Goal: Task Accomplishment & Management: Complete application form

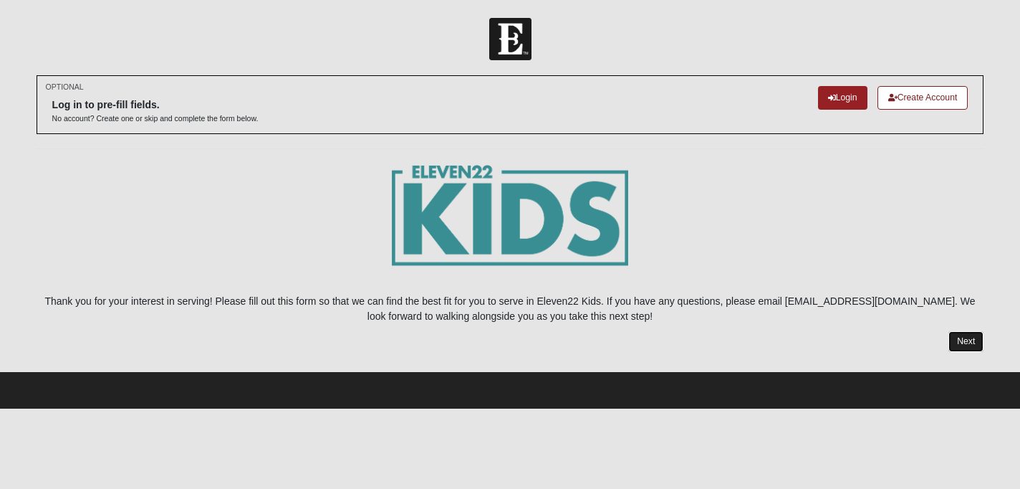
click at [968, 338] on link "Next" at bounding box center [966, 341] width 35 height 21
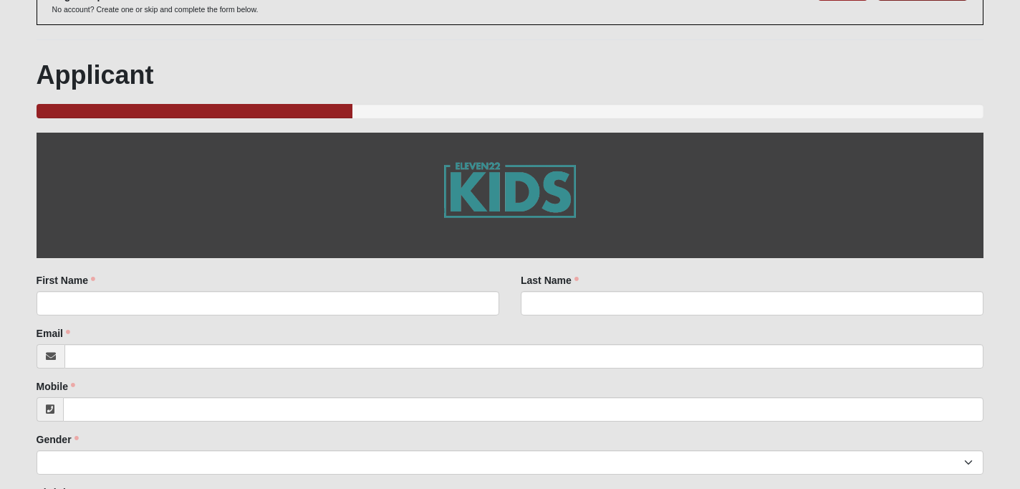
scroll to position [110, 0]
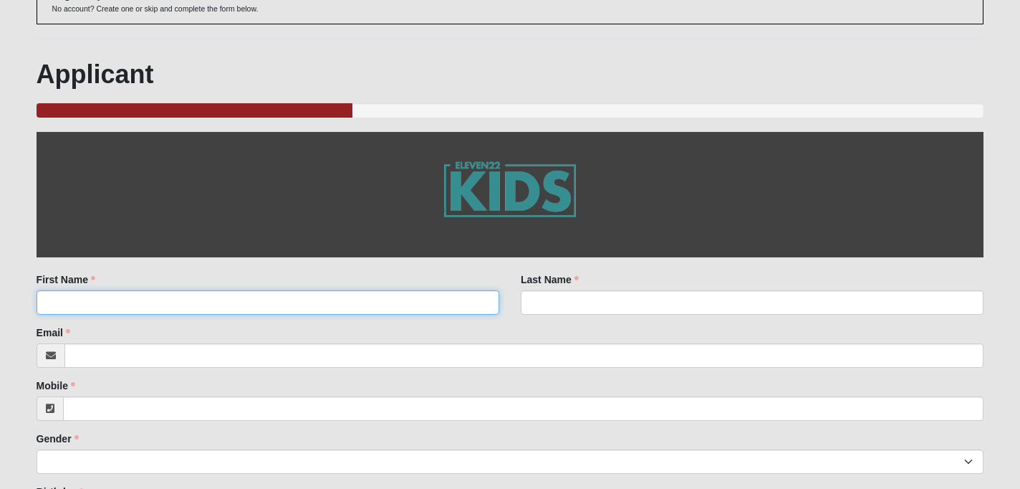
click at [427, 311] on input "First Name" at bounding box center [268, 302] width 463 height 24
type input "KAYLA"
type input "[PERSON_NAME]"
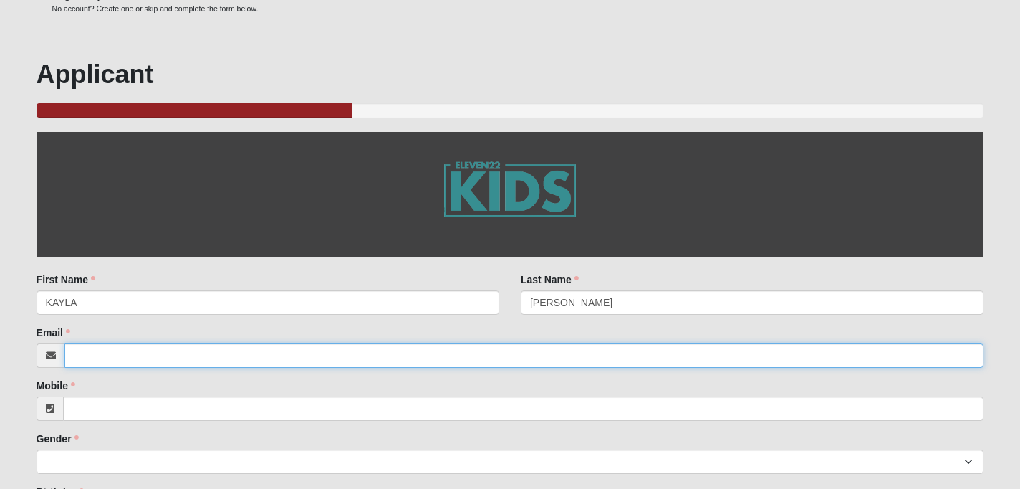
type input "[EMAIL_ADDRESS][DOMAIN_NAME]"
type input "4076809835"
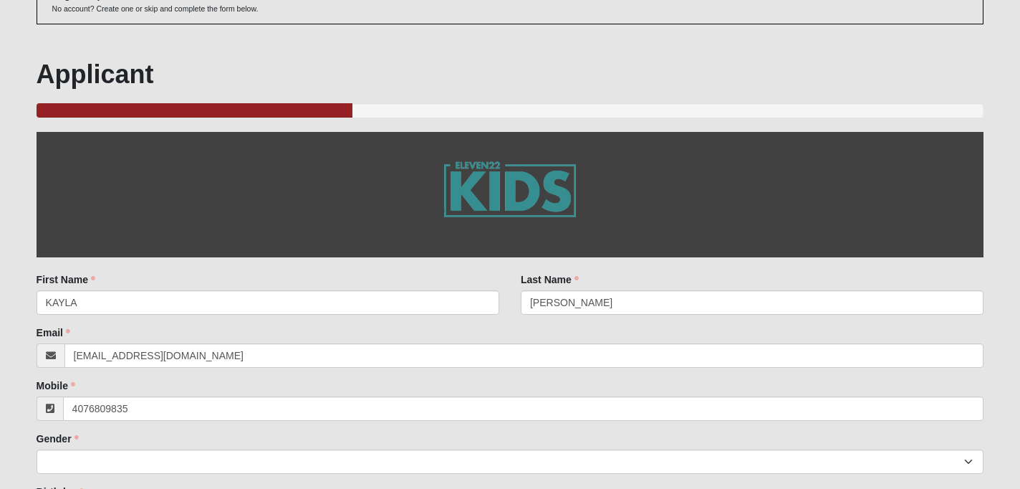
type input "FL"
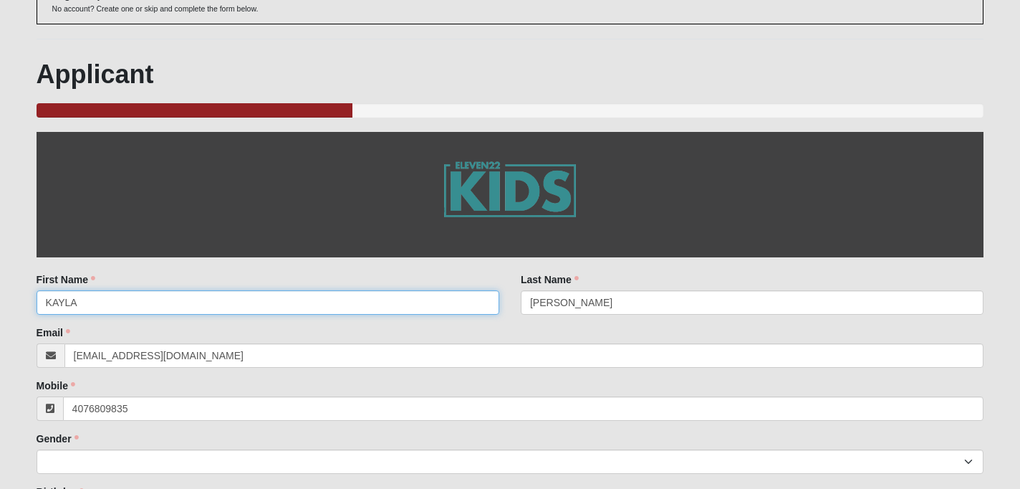
type input "[PHONE_NUMBER]"
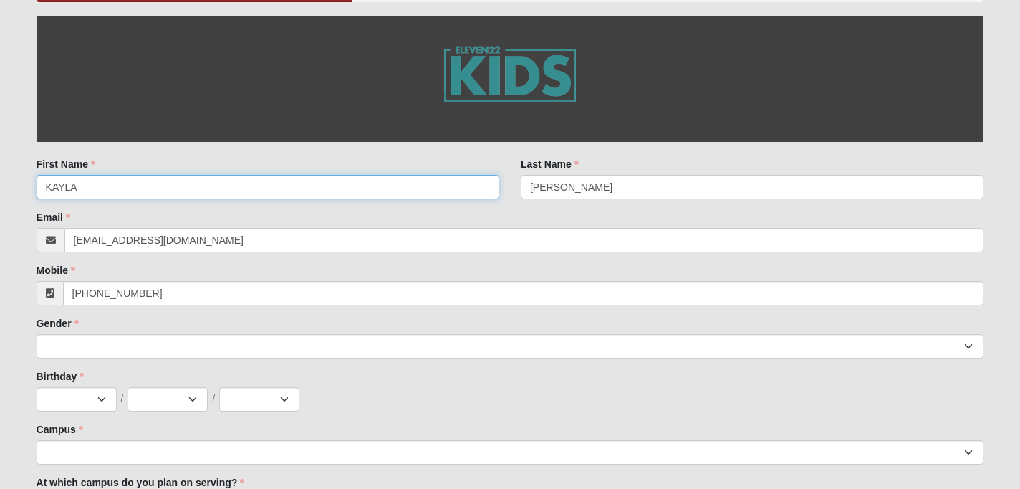
scroll to position [232, 0]
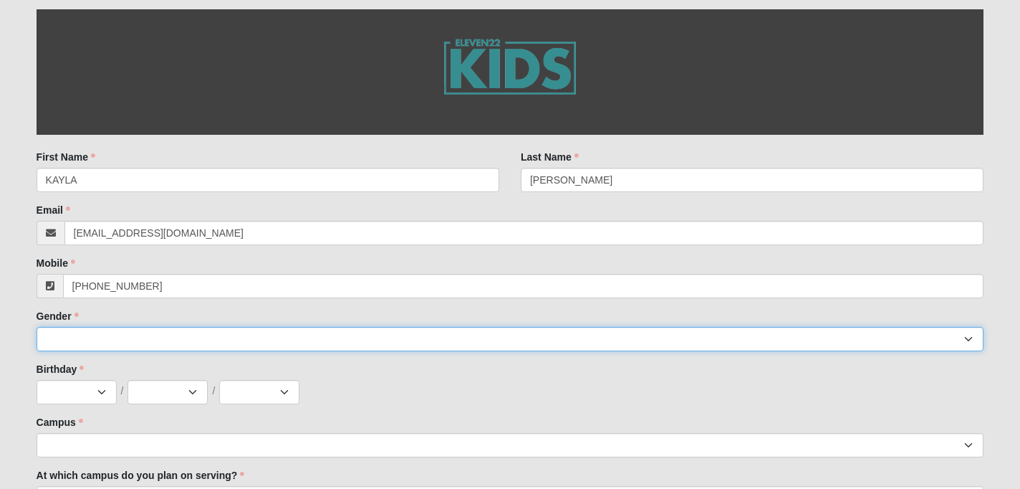
click at [219, 340] on select "[DEMOGRAPHIC_DATA] [DEMOGRAPHIC_DATA]" at bounding box center [511, 339] width 948 height 24
select select "2"
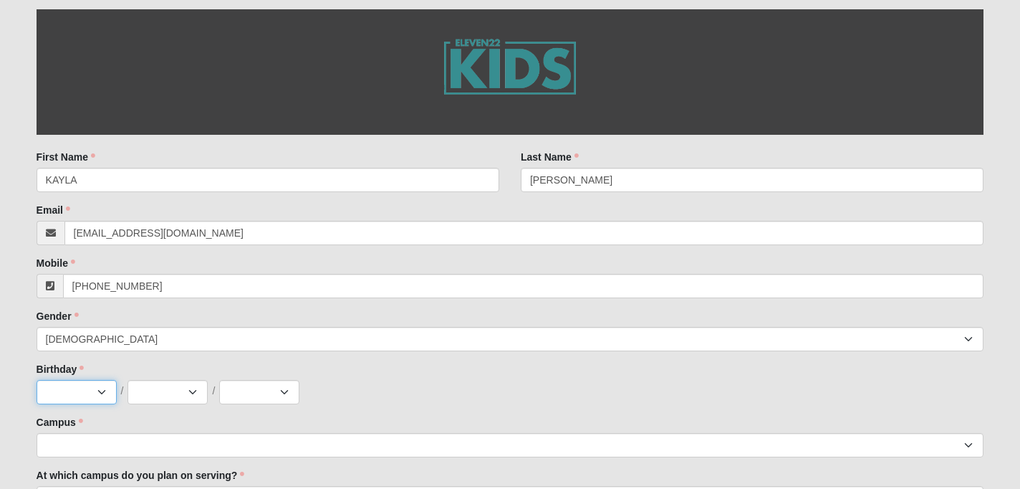
click at [97, 396] on select "Jan Feb Mar Apr May Jun [DATE] Aug Sep Oct Nov Dec" at bounding box center [77, 392] width 80 height 24
select select "1"
click at [181, 394] on select "1 2 3 4 5 6 7 8 9 10 11 12 13 14 15 16 17 18 19 20 21 22 23 24 25 26 27 28 29 3…" at bounding box center [168, 392] width 80 height 24
select select "9"
click at [247, 394] on select "2025 2024 2023 2022 2021 2020 2019 2018 2017 2016 2015 2014 2013 2012 2011 2010…" at bounding box center [259, 392] width 80 height 24
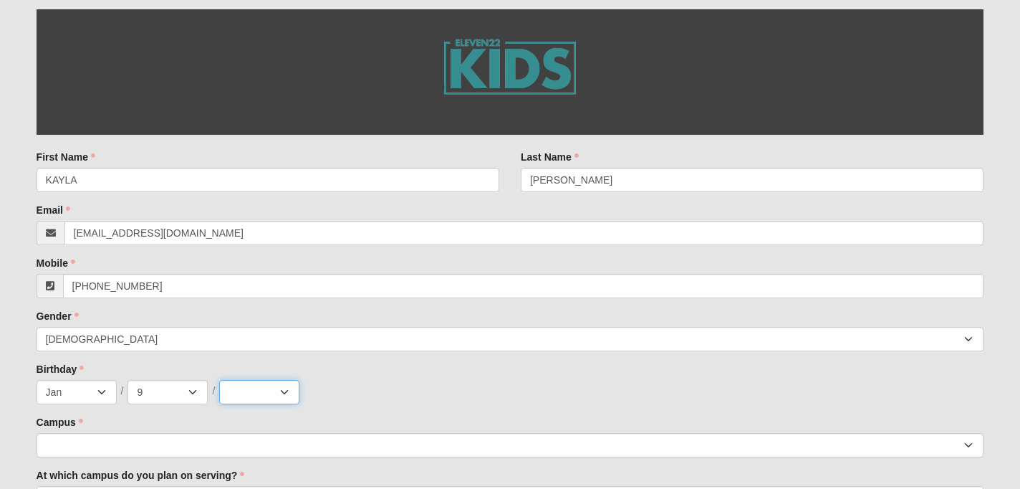
select select "2002"
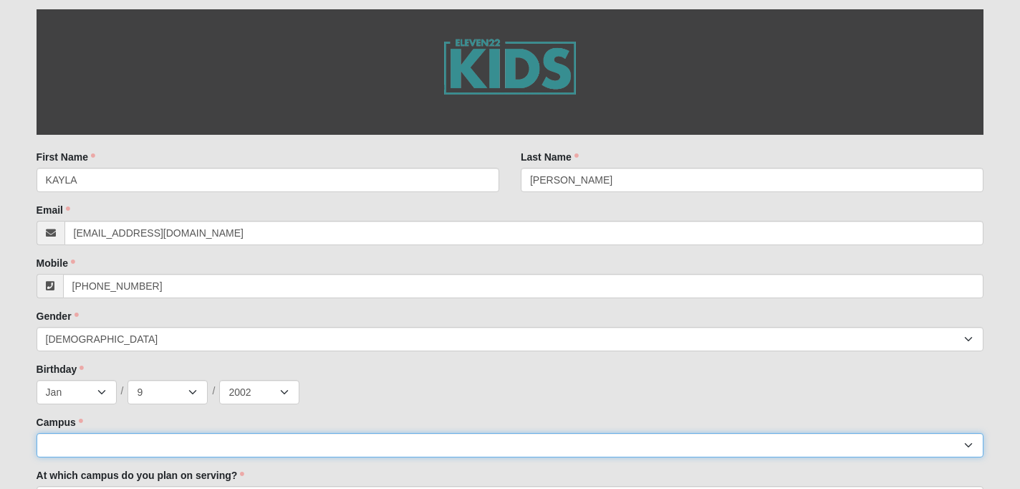
click at [267, 440] on select "Arlington Baymeadows Eleven22 Online [PERSON_NAME][GEOGRAPHIC_DATA] Jesup [GEOG…" at bounding box center [511, 445] width 948 height 24
select select "3"
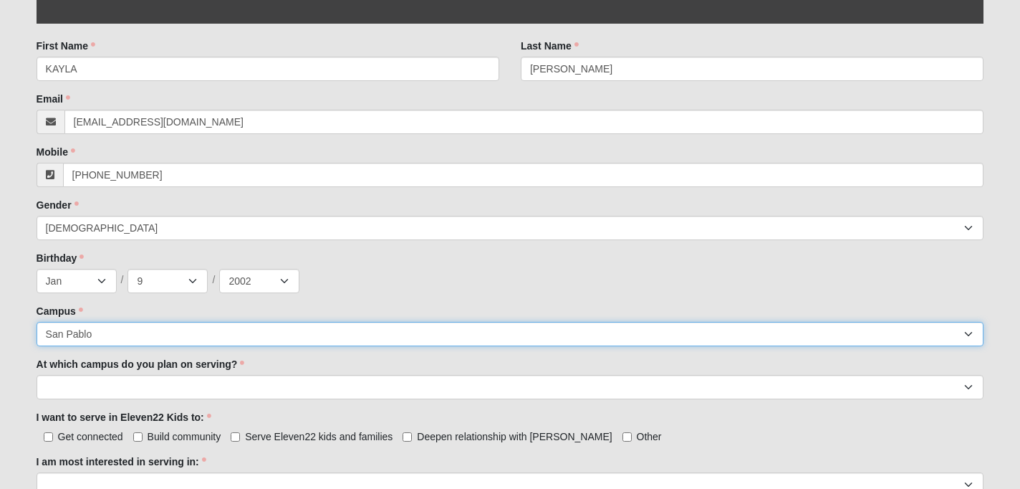
scroll to position [360, 0]
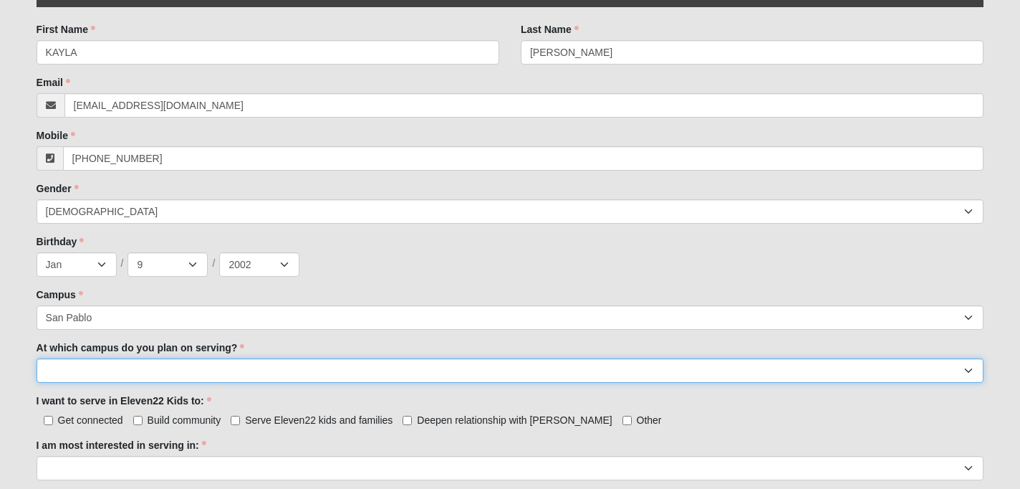
click at [186, 372] on select "[GEOGRAPHIC_DATA] [PERSON_NAME][GEOGRAPHIC_DATA] [GEOGRAPHIC_DATA] [GEOGRAPHIC_…" at bounding box center [511, 370] width 948 height 24
select select "San Pablo"
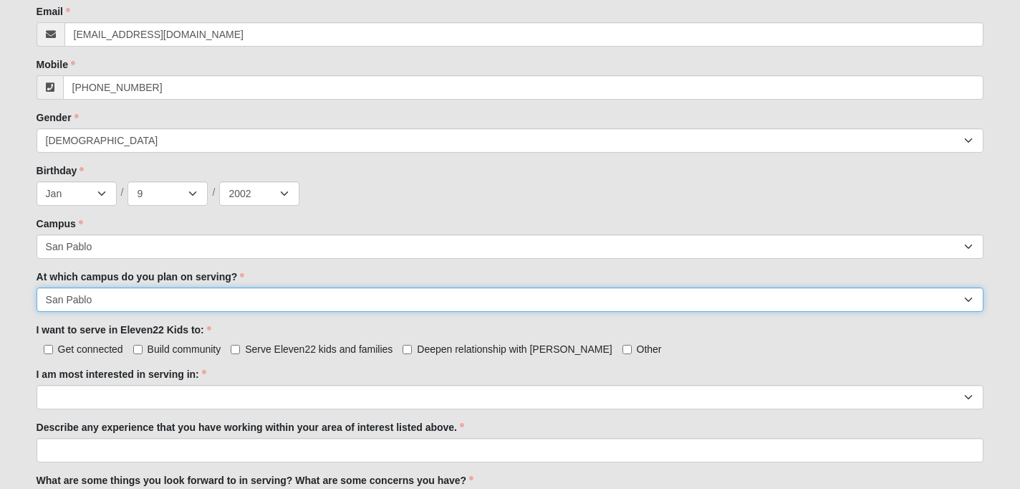
scroll to position [431, 0]
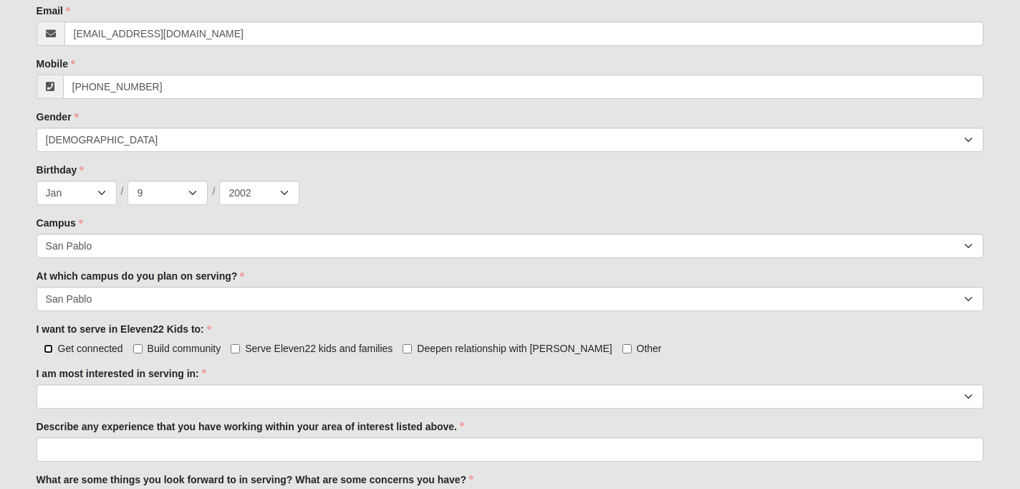
click at [48, 348] on input "Get connected" at bounding box center [48, 348] width 9 height 9
checkbox input "true"
click at [138, 347] on input "Build community" at bounding box center [137, 348] width 9 height 9
checkbox input "true"
click at [239, 346] on input "Serve Eleven22 kids and families" at bounding box center [235, 348] width 9 height 9
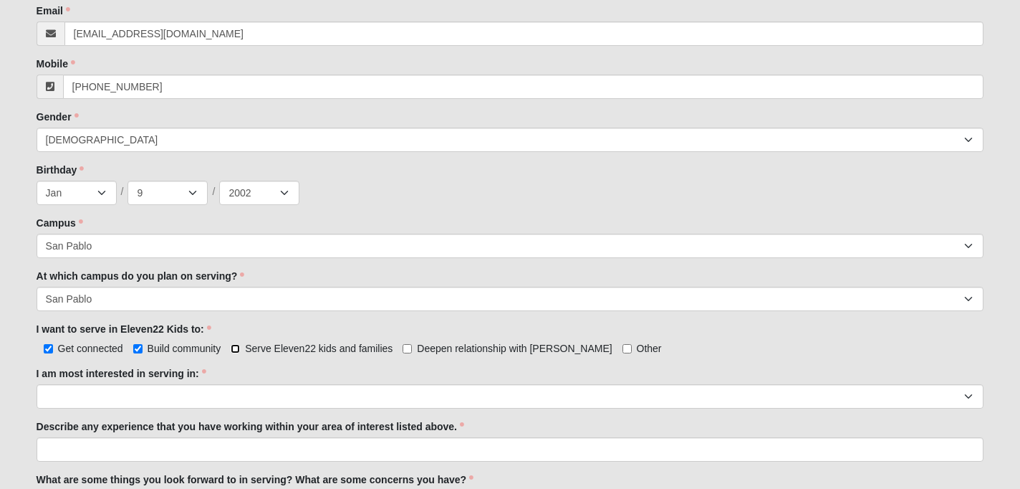
checkbox input "true"
click at [409, 348] on input "Deepen relationship with [PERSON_NAME]" at bounding box center [407, 348] width 9 height 9
checkbox input "true"
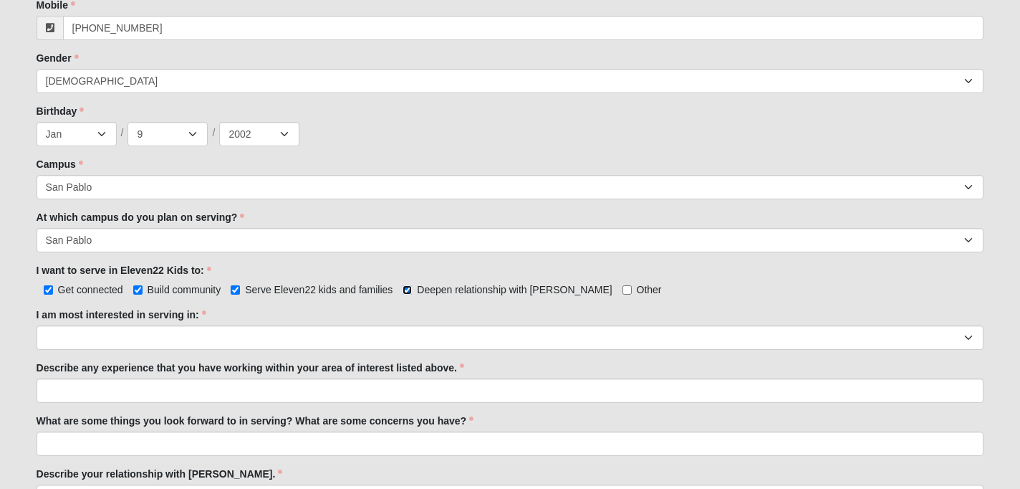
scroll to position [492, 0]
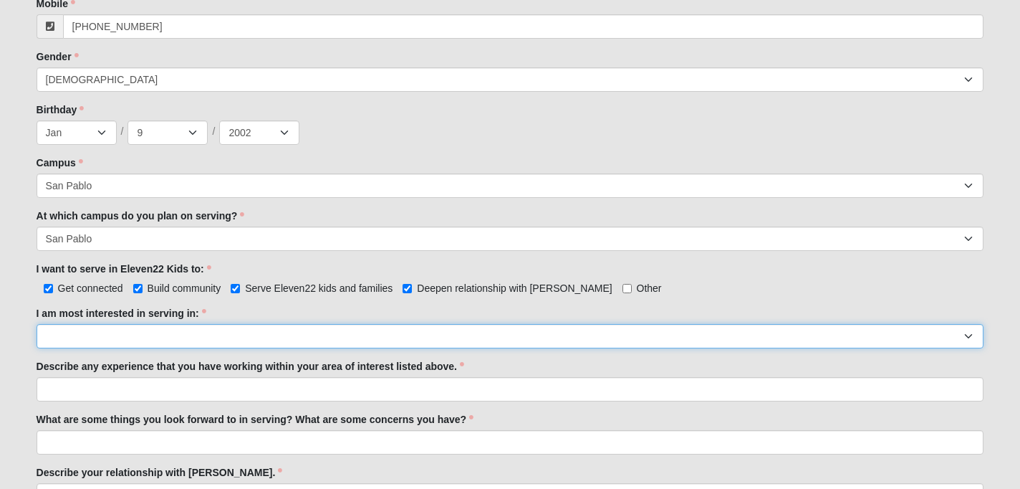
click at [404, 341] on select "Registration Tour Guide Preschool Disciple Group Leader Elementary Disciple Gro…" at bounding box center [511, 336] width 948 height 24
select select "Undecided"
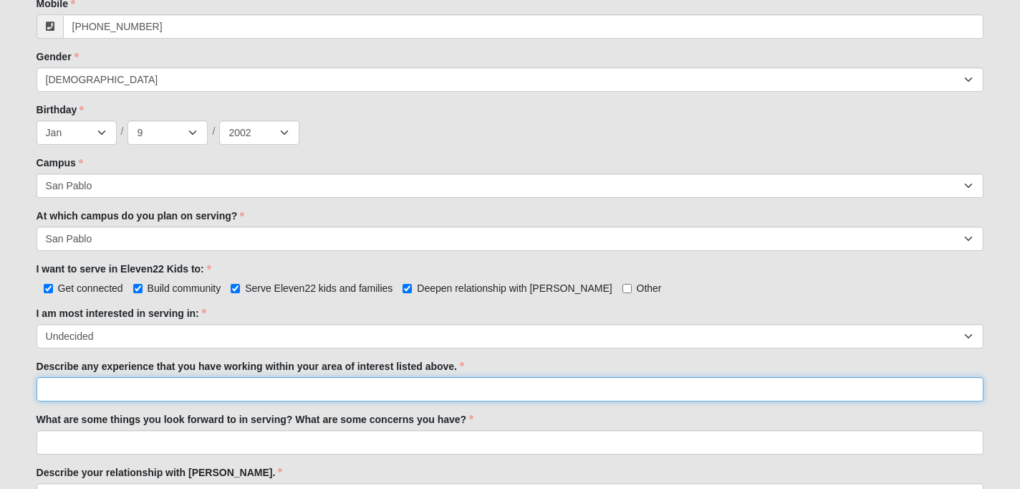
click at [141, 390] on input "Describe any experience that you have working within your area of interest list…" at bounding box center [511, 389] width 948 height 24
click at [326, 388] on input "I have many years of experience in babysitting and nannying. I have young niece…" at bounding box center [511, 389] width 948 height 24
click at [44, 386] on input "I have many years of experience in babysitting and nannying. I also have young …" at bounding box center [511, 389] width 948 height 24
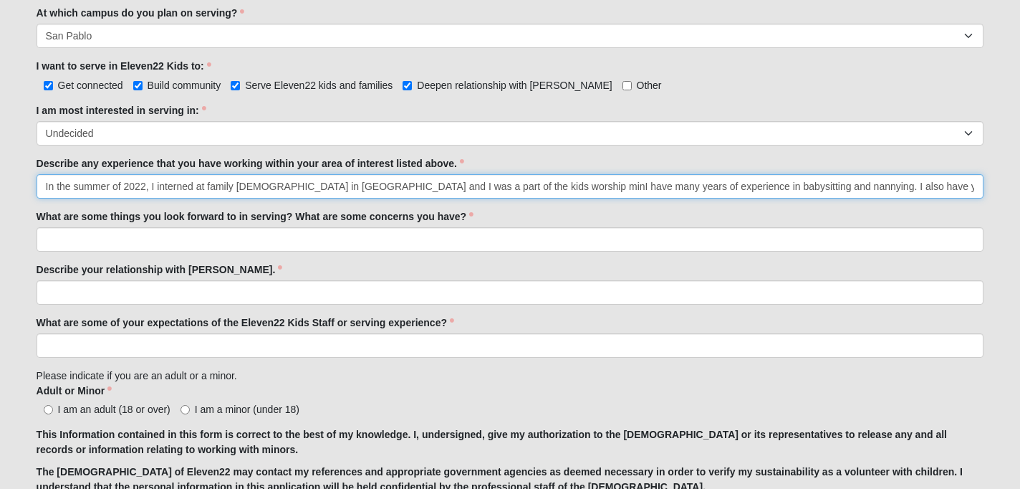
scroll to position [694, 0]
click at [736, 185] on input "In the summer of 2022, I interned at family [DEMOGRAPHIC_DATA] in [GEOGRAPHIC_D…" at bounding box center [511, 187] width 948 height 24
click at [787, 184] on input "In the summer of 2022, I interned at family [DEMOGRAPHIC_DATA] in [GEOGRAPHIC_D…" at bounding box center [511, 187] width 948 height 24
click at [927, 184] on input "In the summer of 2022, I interned at family [DEMOGRAPHIC_DATA] in [GEOGRAPHIC_D…" at bounding box center [511, 187] width 948 height 24
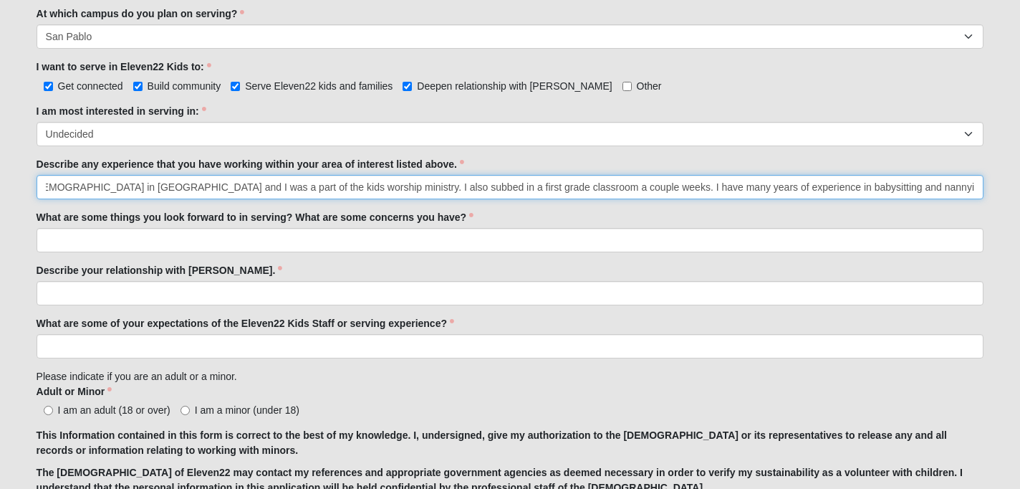
drag, startPoint x: 853, startPoint y: 185, endPoint x: 913, endPoint y: 201, distance: 62.4
click at [853, 185] on input "In the summer of 2022, I interned at family [DEMOGRAPHIC_DATA] in [GEOGRAPHIC_D…" at bounding box center [511, 187] width 948 height 24
click at [779, 186] on input "In the summer of 2022, I interned at family [DEMOGRAPHIC_DATA] in [GEOGRAPHIC_D…" at bounding box center [511, 187] width 948 height 24
click at [844, 185] on input "In the summer of 2022, I interned at family [DEMOGRAPHIC_DATA] in [GEOGRAPHIC_D…" at bounding box center [511, 187] width 948 height 24
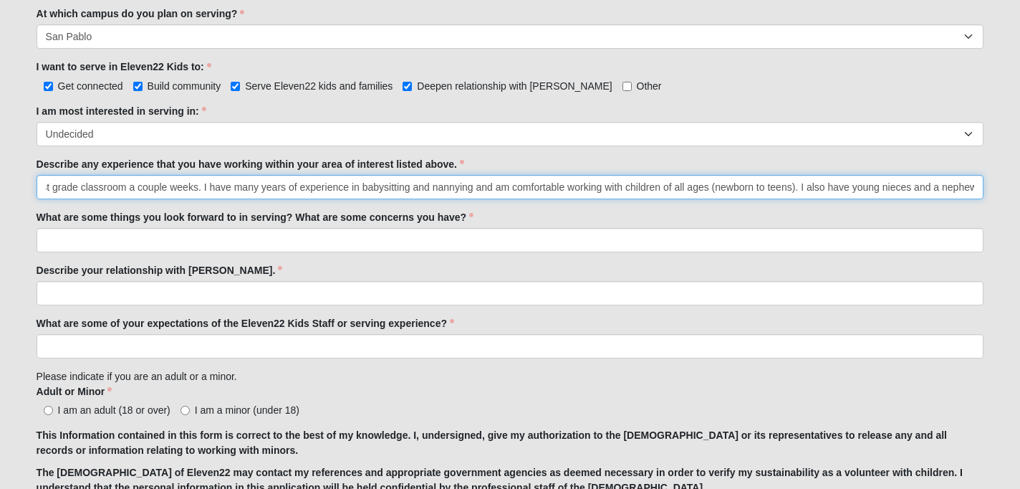
type input "In the summer of 2022, I interned at family [DEMOGRAPHIC_DATA] in [GEOGRAPHIC_D…"
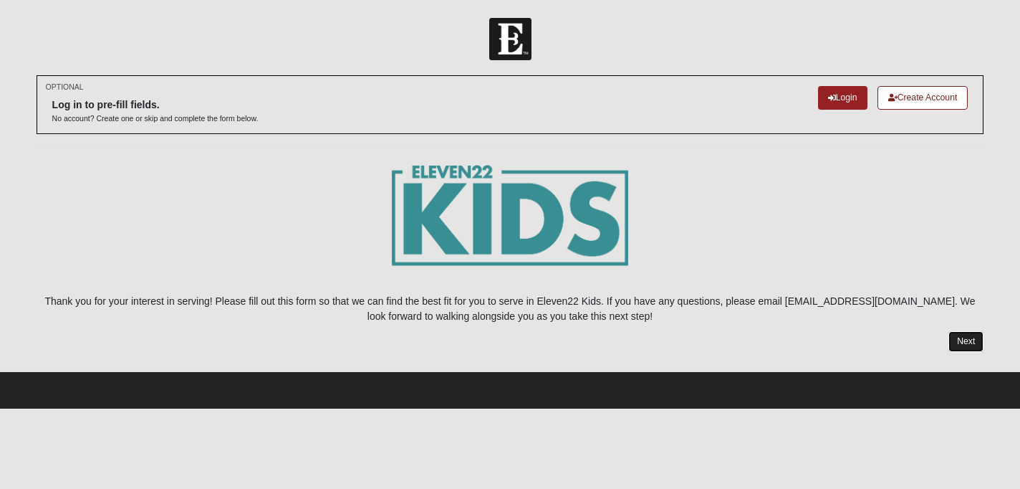
click at [978, 346] on link "Next" at bounding box center [966, 341] width 35 height 21
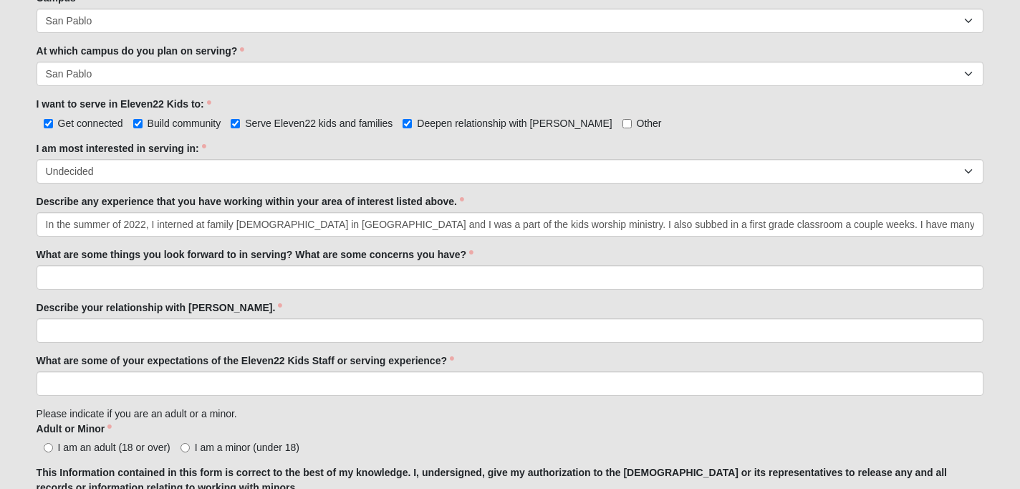
scroll to position [658, 0]
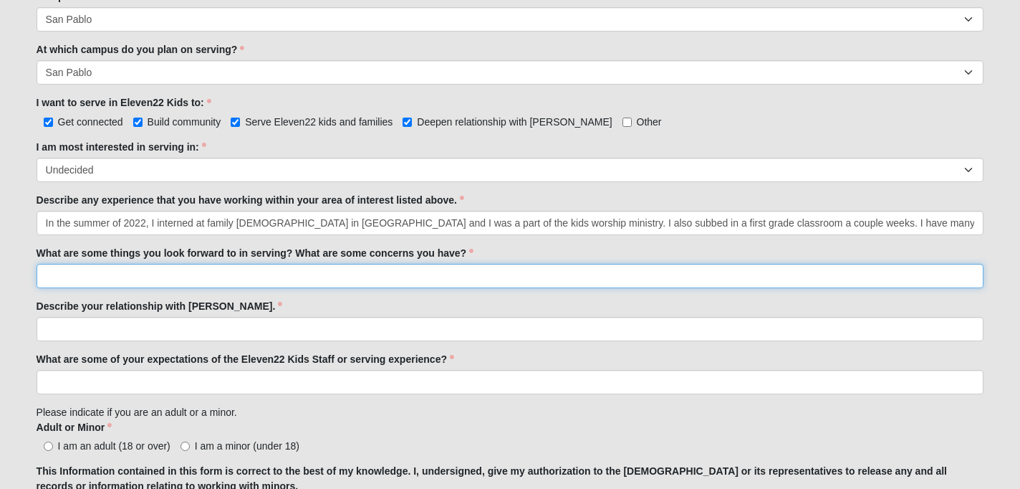
click at [447, 277] on input "What are some things you look forward to in serving? What are some concerns you…" at bounding box center [511, 276] width 948 height 24
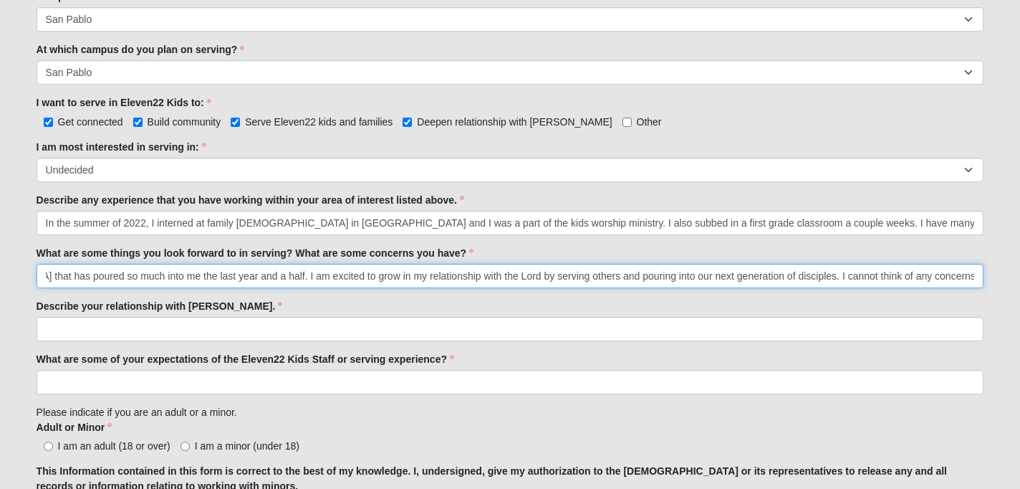
scroll to position [0, 226]
type input "I look forward to serving a [DEMOGRAPHIC_DATA] that has poured so much into me …"
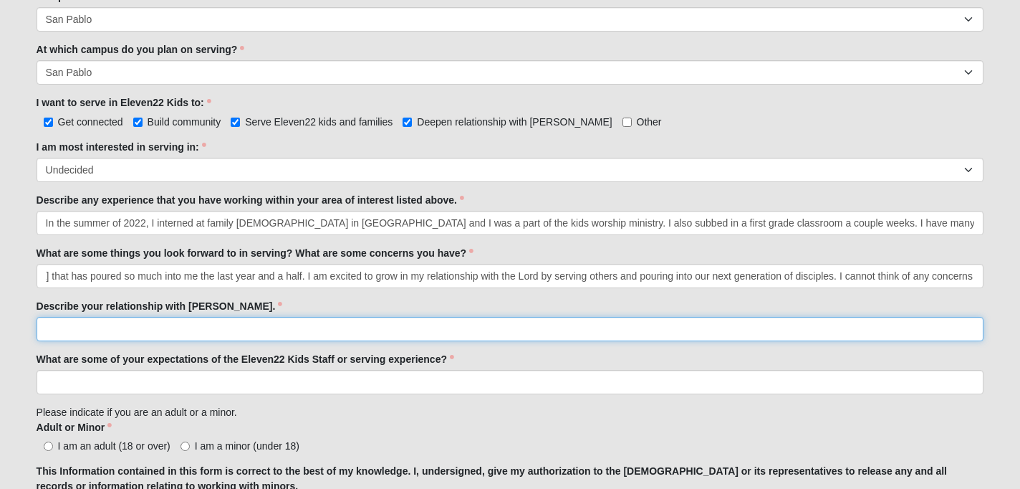
click at [244, 327] on input "Describe your relationship with [PERSON_NAME]." at bounding box center [511, 329] width 948 height 24
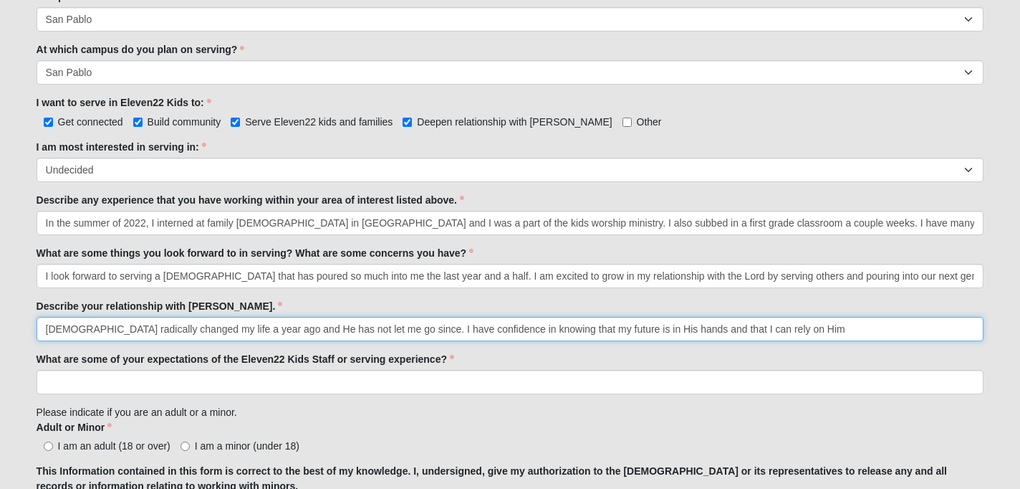
click at [612, 329] on input "[DEMOGRAPHIC_DATA] radically changed my life a year ago and He has not let me g…" at bounding box center [511, 329] width 948 height 24
click at [808, 332] on input "[DEMOGRAPHIC_DATA] radically changed my life a year ago and He has not let me g…" at bounding box center [511, 329] width 948 height 24
type input "[DEMOGRAPHIC_DATA] radically changed my life a year ago and He has not let me g…"
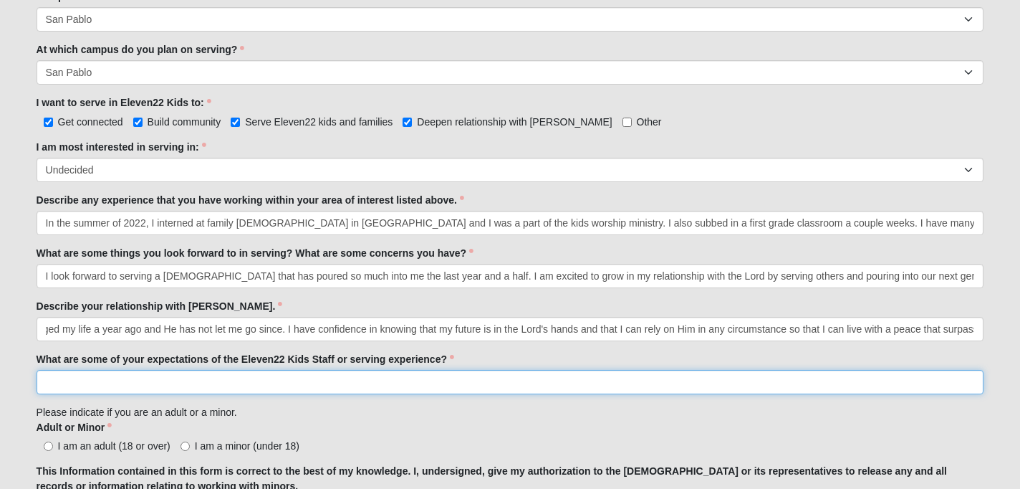
scroll to position [0, 0]
click at [651, 385] on input "What are some of your expectations of the Eleven22 Kids Staff or serving experi…" at bounding box center [511, 382] width 948 height 24
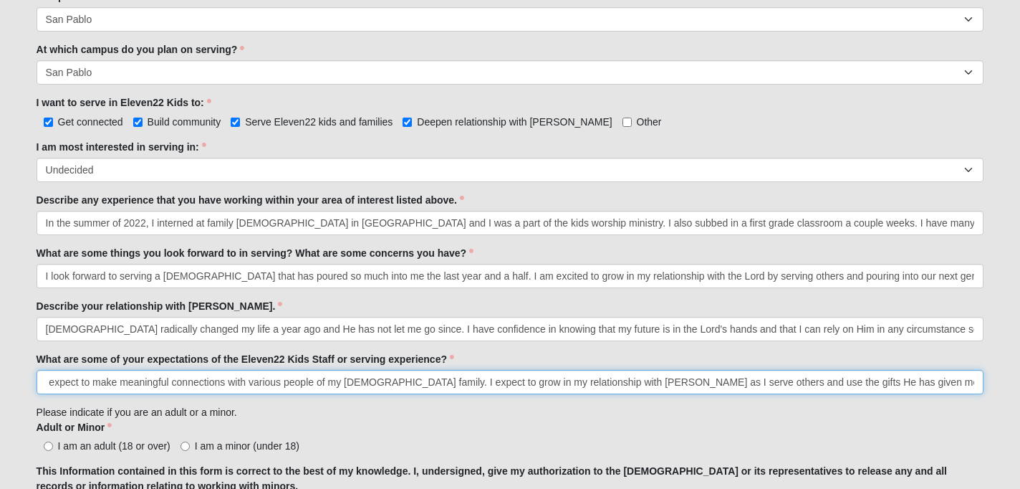
scroll to position [0, 5]
type input "I expect to make meaningful connections with various people of my [DEMOGRAPHIC_…"
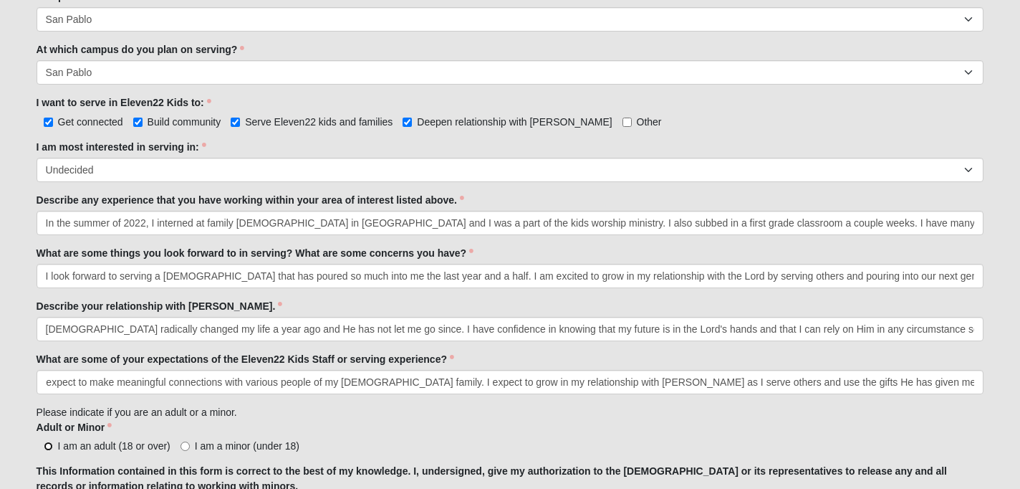
scroll to position [0, 0]
click at [52, 444] on input "I am an adult (18 or over)" at bounding box center [48, 445] width 9 height 9
radio input "true"
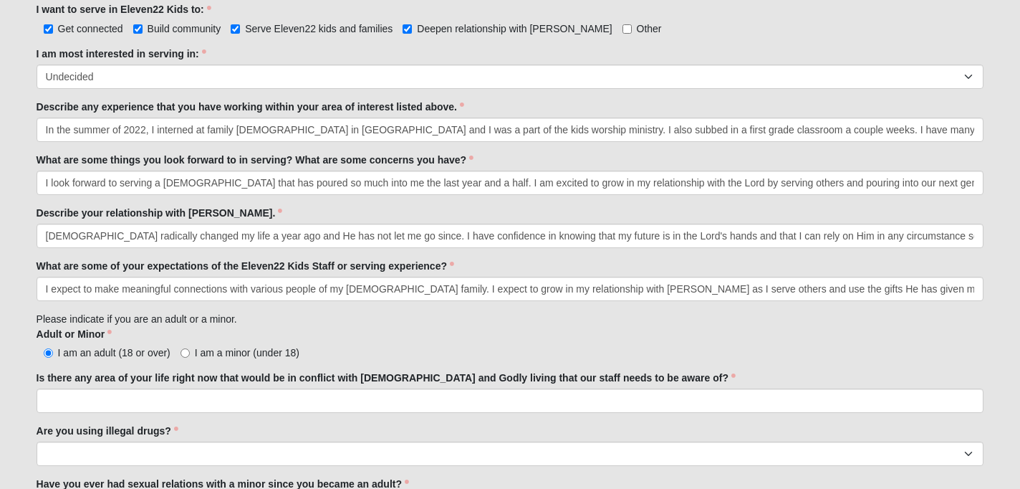
scroll to position [0, 2]
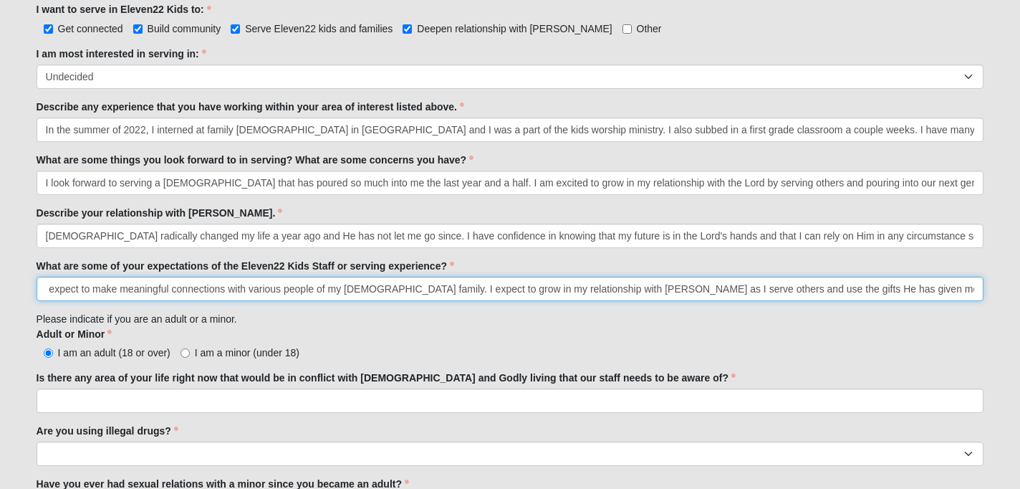
click at [976, 289] on input "I expect to make meaningful connections with various people of my [DEMOGRAPHIC_…" at bounding box center [511, 289] width 948 height 24
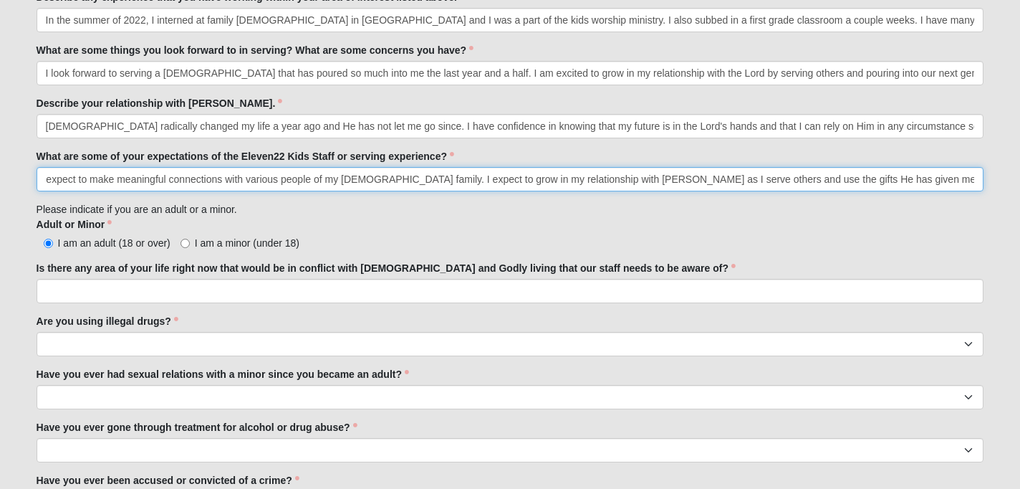
scroll to position [862, 0]
type input "I expect to make meaningful connections with various people of my [DEMOGRAPHIC_…"
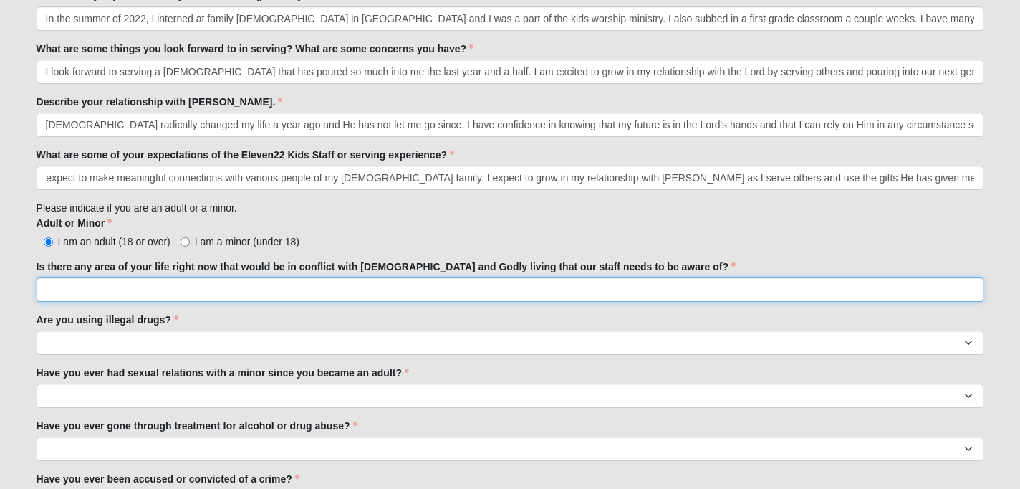
scroll to position [0, 0]
click at [723, 286] on input "Is there any area of your life right now that would be in conflict with [DEMOGR…" at bounding box center [511, 289] width 948 height 24
type input "No"
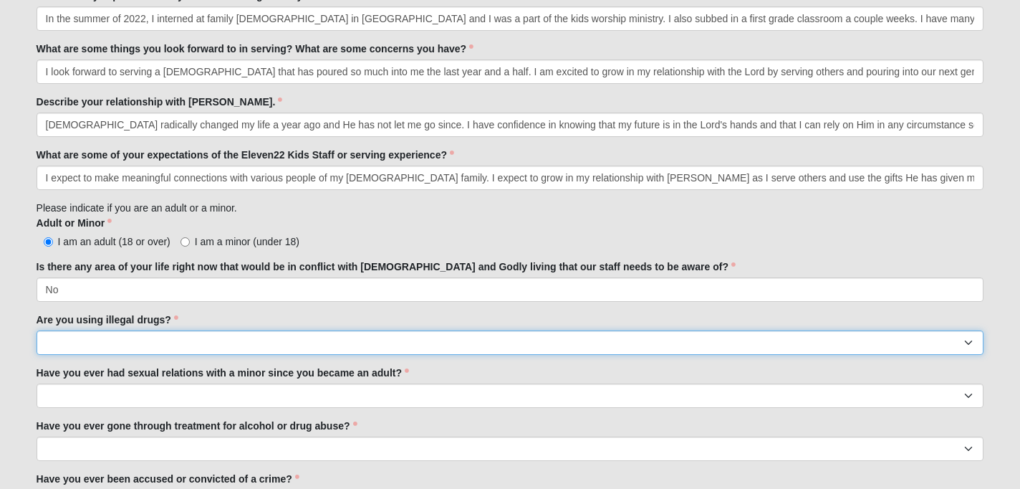
click at [656, 345] on select "Yes No" at bounding box center [511, 342] width 948 height 24
select select "No"
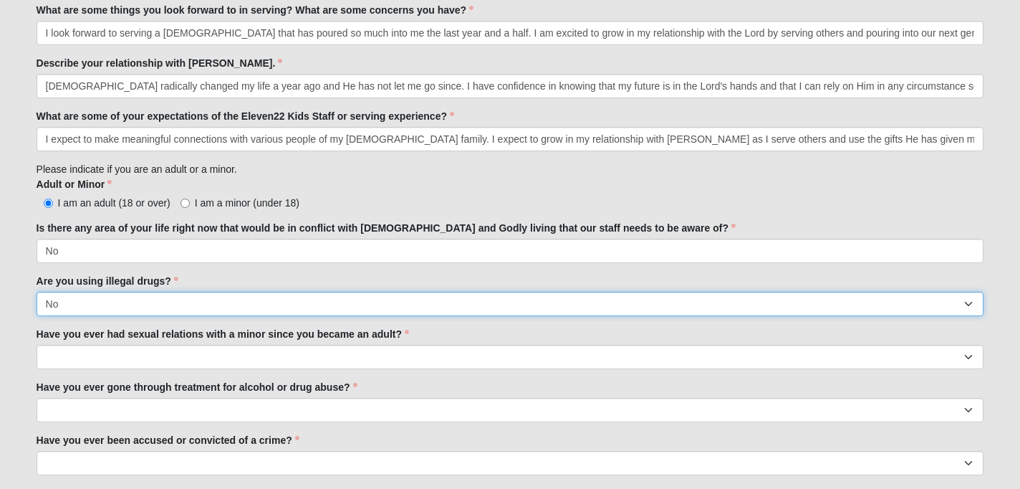
scroll to position [902, 0]
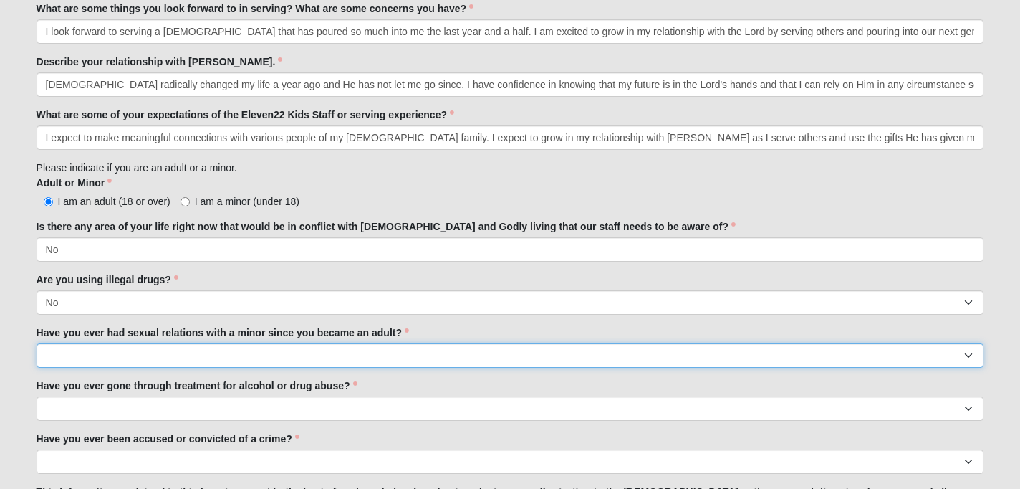
click at [544, 355] on select "Yes No" at bounding box center [511, 355] width 948 height 24
select select "No"
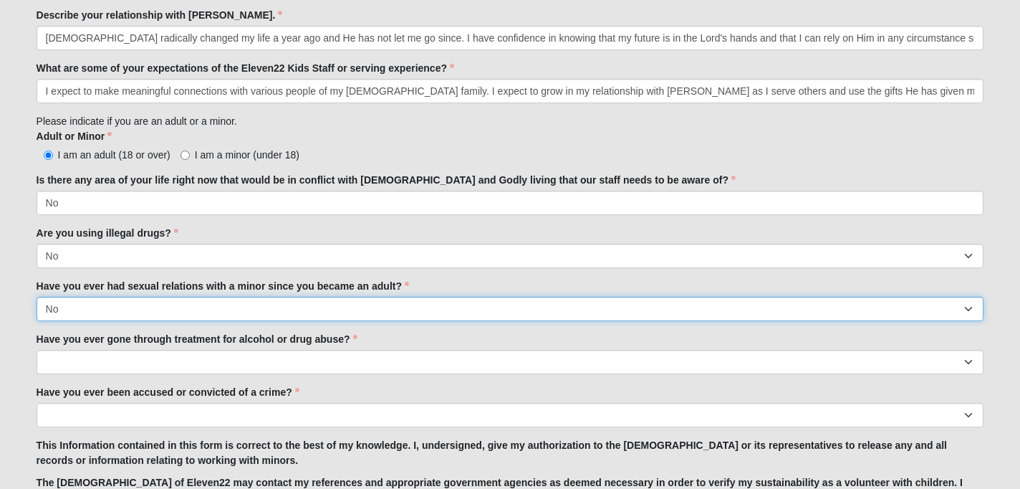
scroll to position [951, 0]
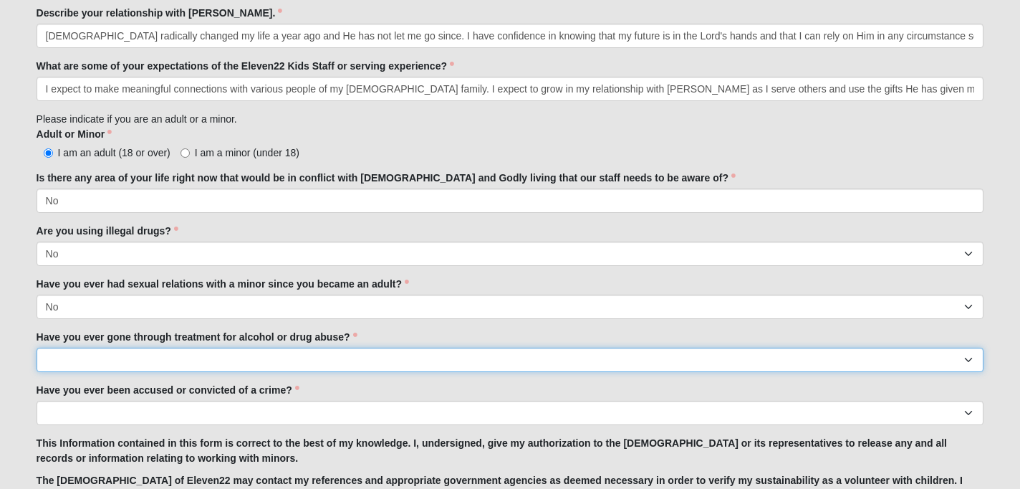
click at [469, 363] on select "Yes No" at bounding box center [511, 360] width 948 height 24
select select "No"
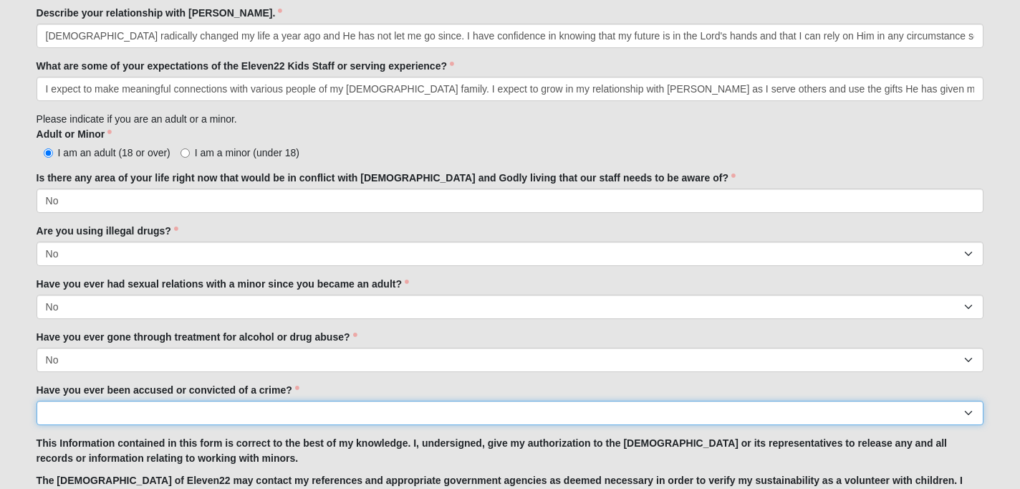
click at [435, 410] on select "Yes No" at bounding box center [511, 413] width 948 height 24
select select "No"
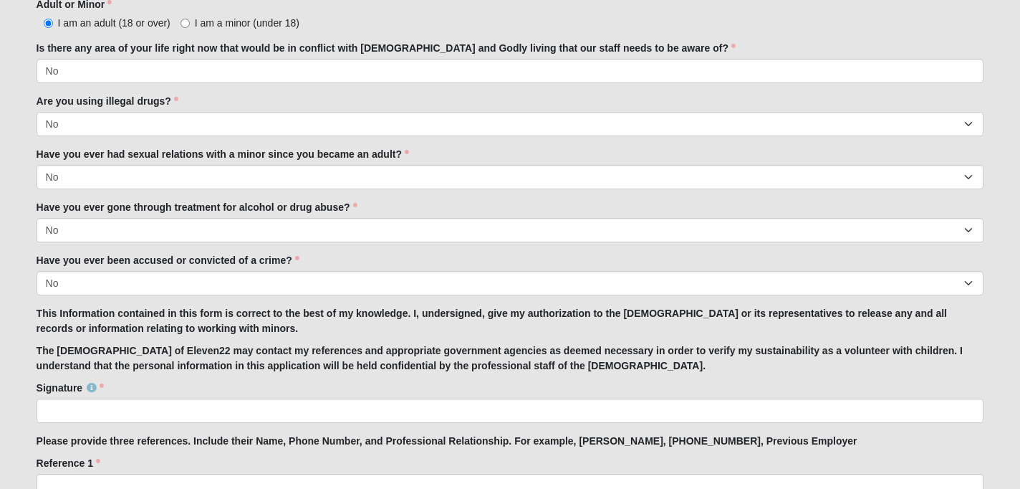
scroll to position [1083, 0]
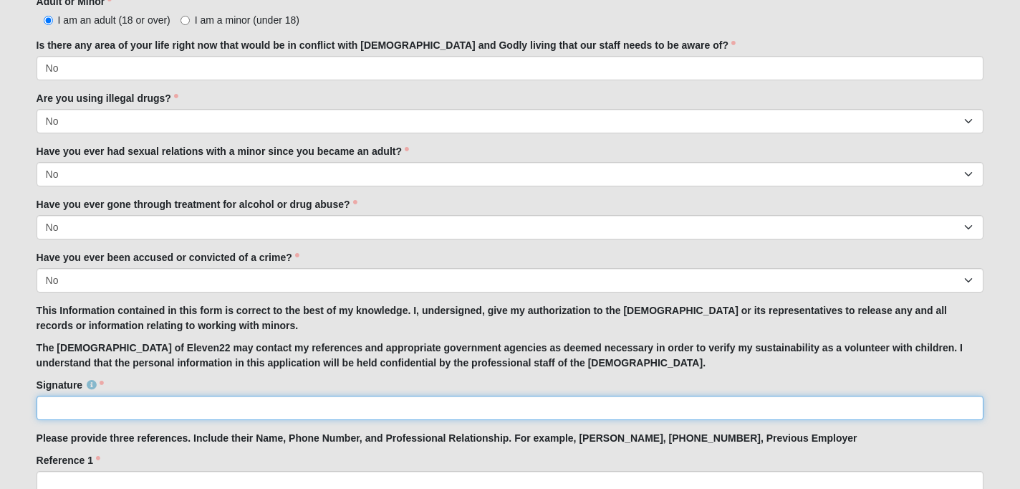
click at [395, 414] on input "Signature" at bounding box center [511, 408] width 948 height 24
type input "[PERSON_NAME]"
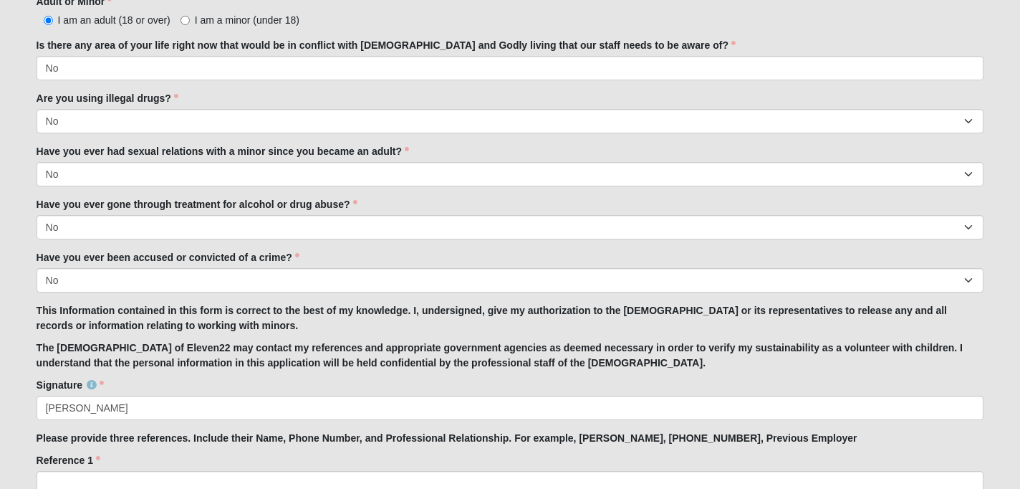
click at [590, 383] on div "Signature [PERSON_NAME] Signature is required." at bounding box center [511, 399] width 948 height 42
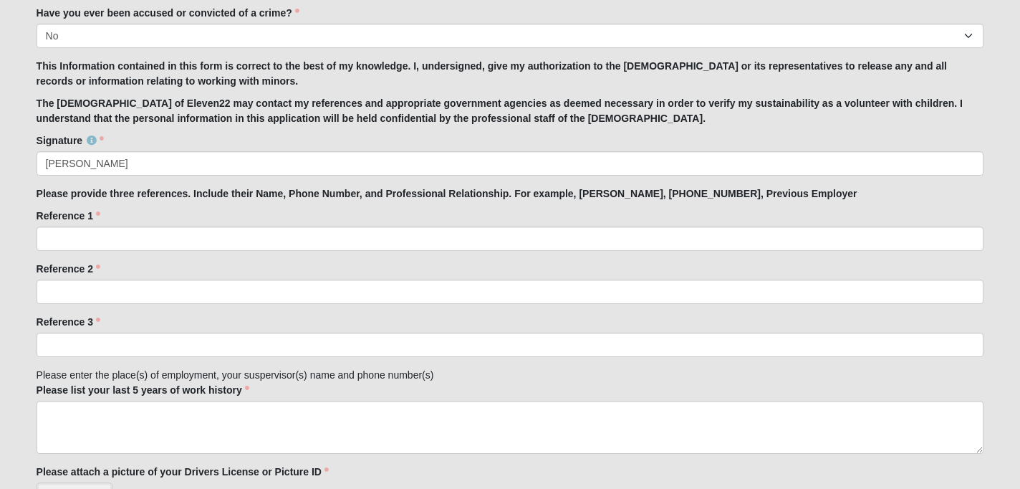
scroll to position [1329, 0]
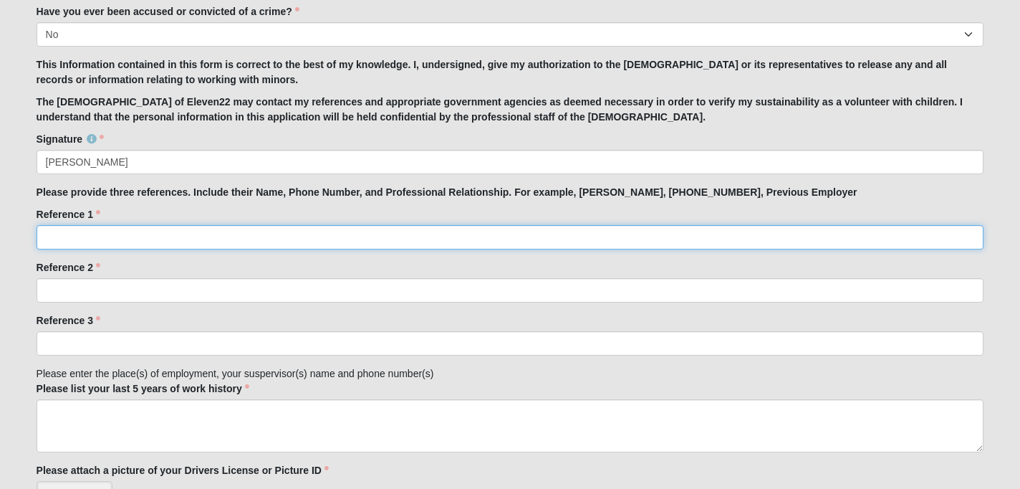
click at [477, 241] on input "Reference 1" at bounding box center [511, 237] width 948 height 24
type input "[PERSON_NAME], [PHONE_NUMBER], current employer (Meals on Wings, UNF)"
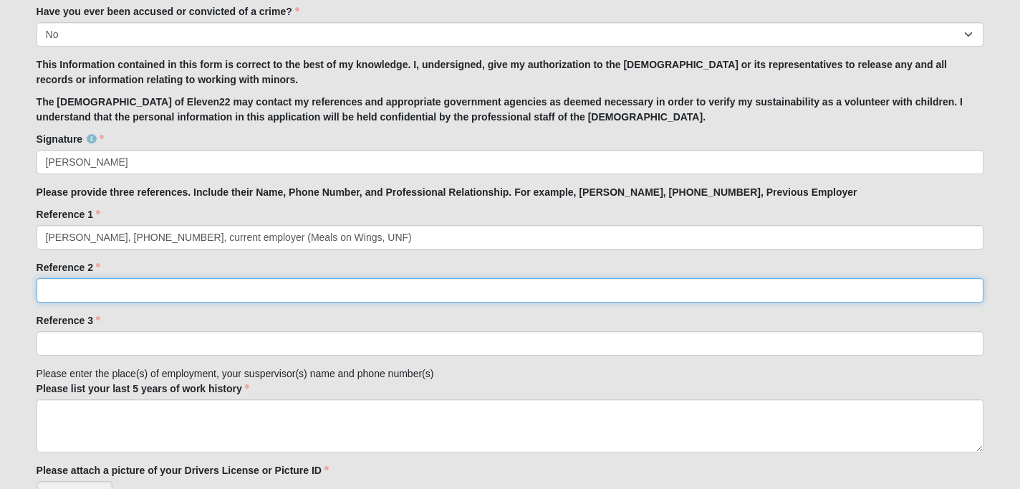
click at [139, 292] on input "Reference 2" at bounding box center [511, 290] width 948 height 24
type input "[PERSON_NAME], (407) 257- 7594, previous employer (nannying)"
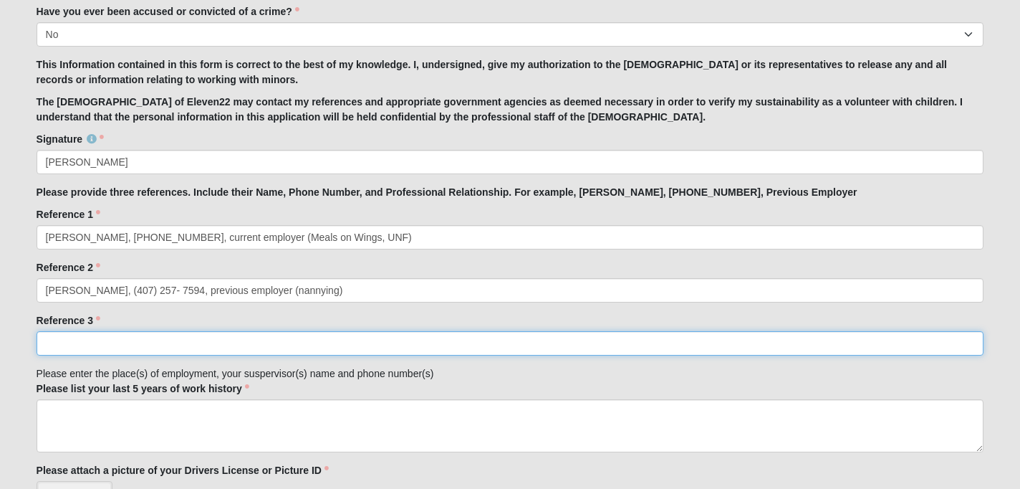
click at [157, 345] on input "Reference 3" at bounding box center [511, 343] width 948 height 24
click at [300, 342] on input "[PERSON_NAME], (207) 217, 0917, current employer (babysiting)" at bounding box center [511, 343] width 948 height 24
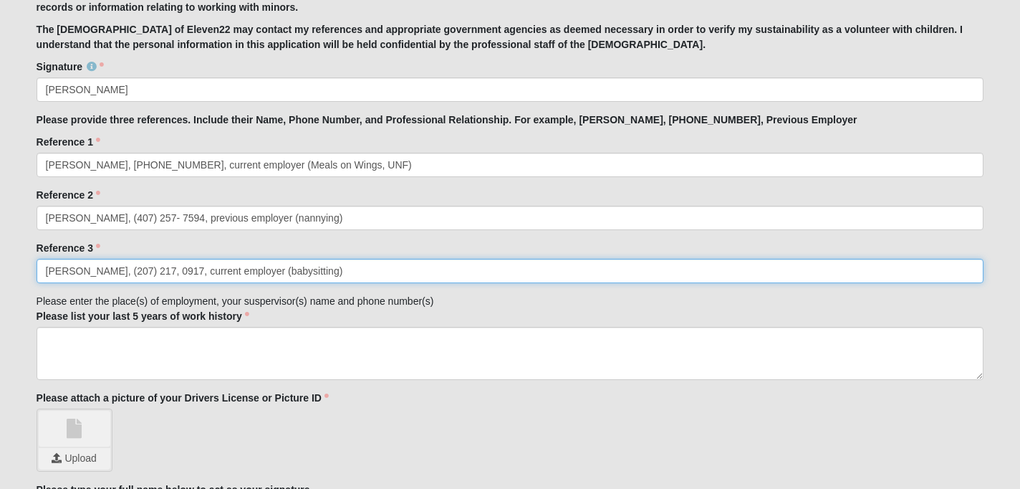
scroll to position [1408, 0]
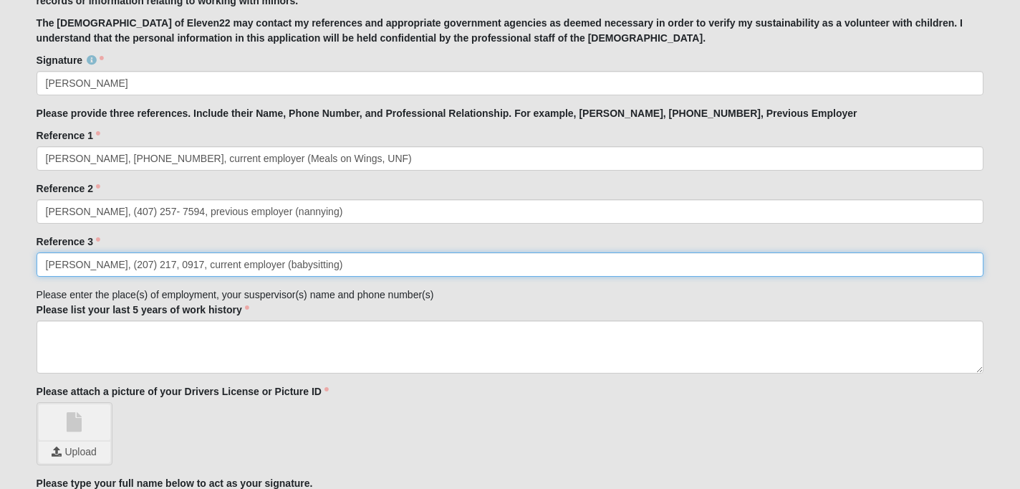
type input "[PERSON_NAME], (207) 217, 0917, current employer (babysitting)"
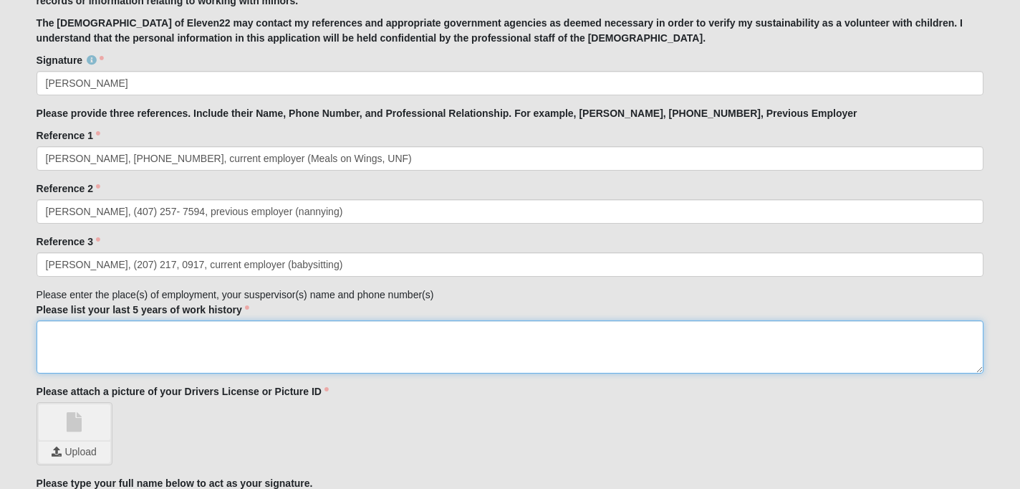
click at [199, 338] on textarea "Please list your last 5 years of work history" at bounding box center [511, 346] width 948 height 53
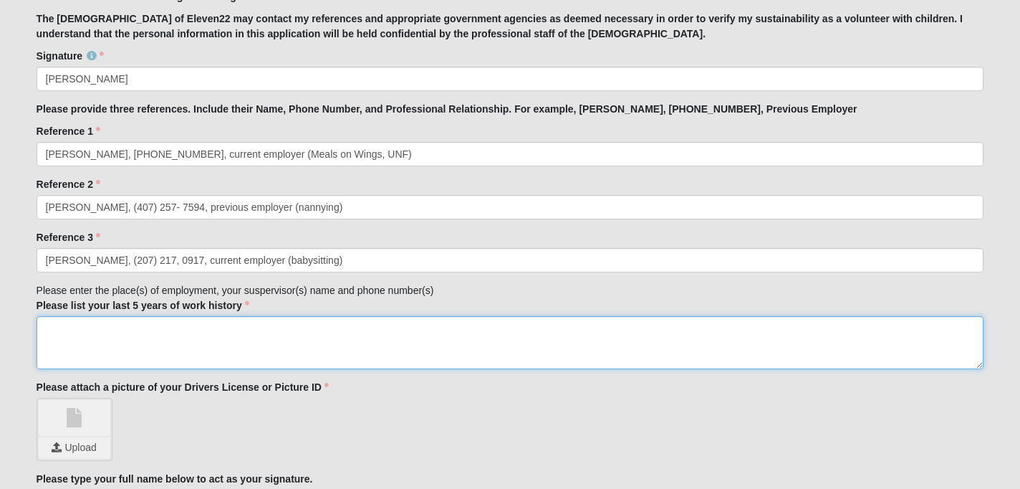
scroll to position [1413, 0]
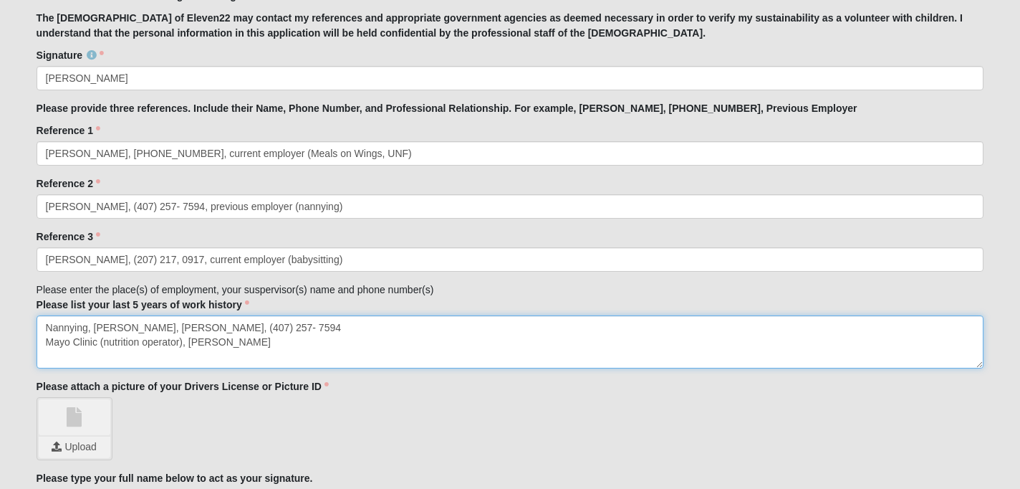
type textarea "Nannying, [PERSON_NAME], [PERSON_NAME], (407) 257- 7594 Mayo Clinic (nutrition …"
